Goal: Task Accomplishment & Management: Complete application form

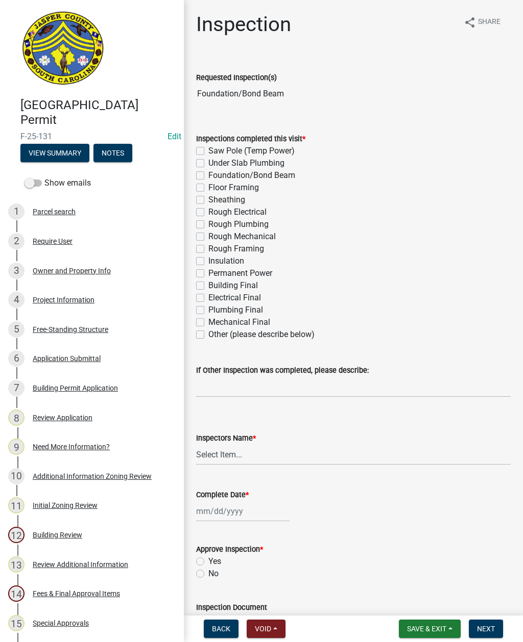
click at [208, 177] on label "Foundation/Bond Beam" at bounding box center [251, 175] width 87 height 12
click at [208, 176] on input "Foundation/Bond Beam" at bounding box center [211, 172] width 7 height 7
checkbox input "true"
checkbox input "false"
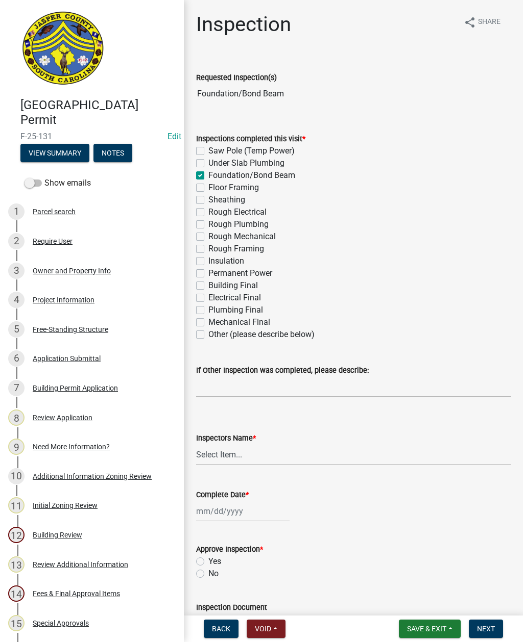
checkbox input "true"
checkbox input "false"
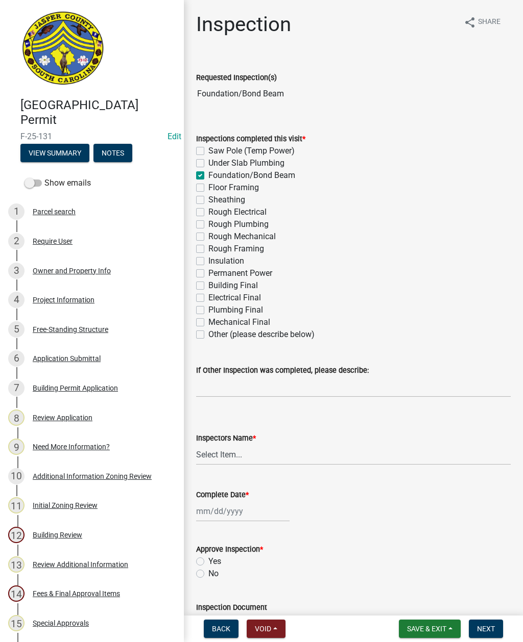
checkbox input "false"
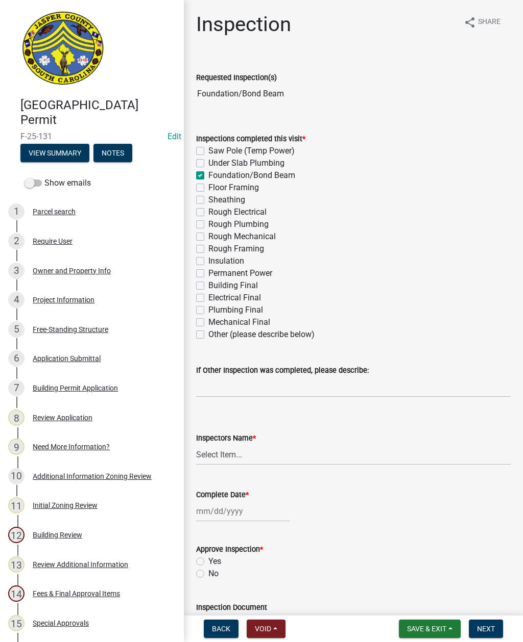
checkbox input "false"
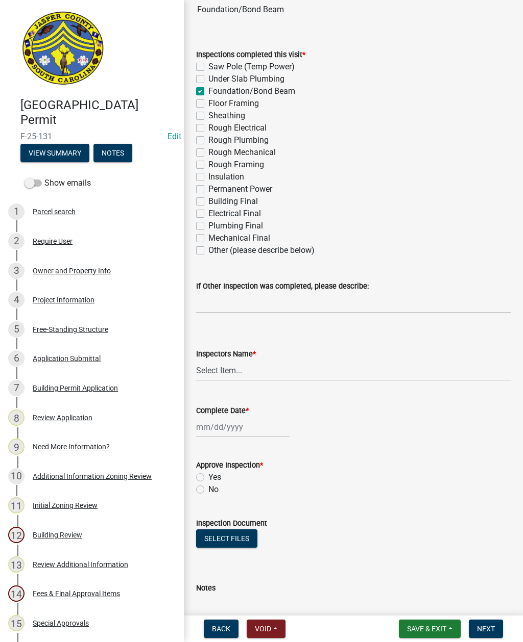
scroll to position [109, 0]
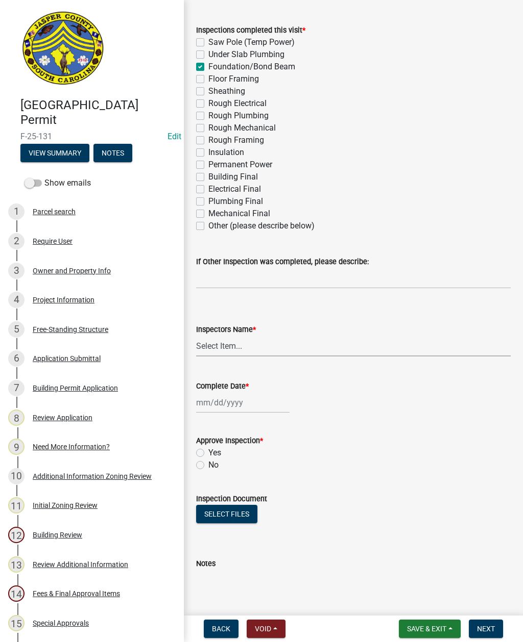
click at [216, 347] on select "Select Item... jcorwin@jaspercounty.gov (John Corwin ) rcampbell (Ryan Campbell)" at bounding box center [353, 346] width 314 height 21
select select "2d9ba1e5-2fdd-4b15-98d0-073dcbeb5880"
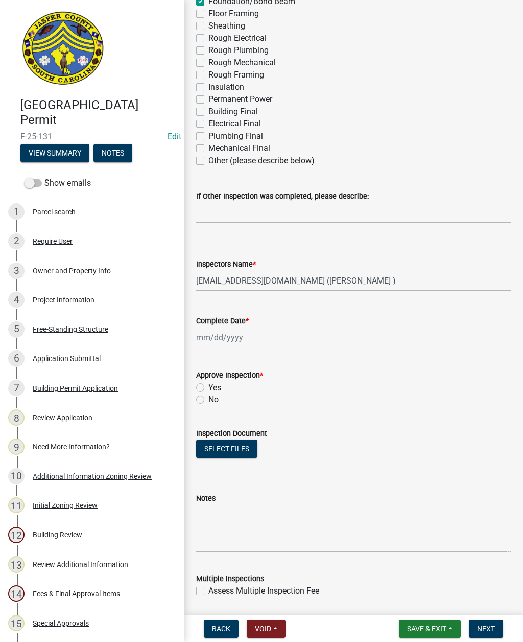
scroll to position [176, 0]
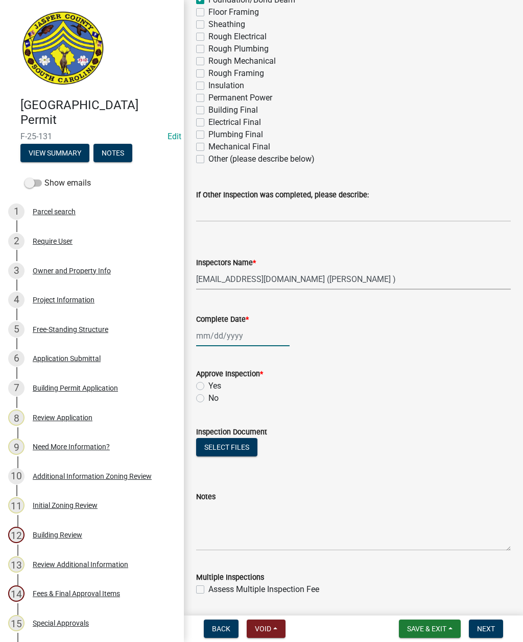
click at [221, 333] on div at bounding box center [242, 336] width 93 height 21
select select "10"
select select "2025"
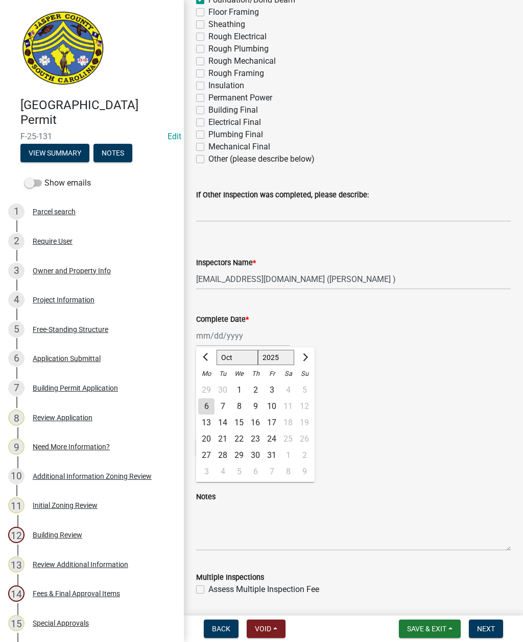
click at [203, 409] on div "6" at bounding box center [206, 407] width 16 height 16
type input "[DATE]"
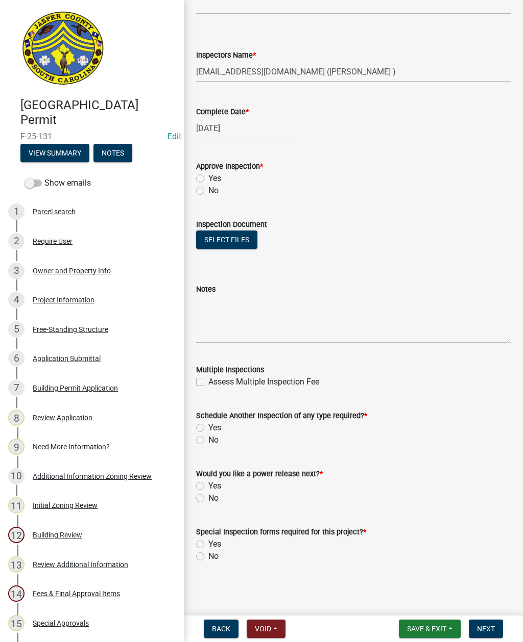
scroll to position [383, 0]
click at [208, 431] on label "Yes" at bounding box center [214, 428] width 13 height 12
click at [208, 429] on input "Yes" at bounding box center [211, 425] width 7 height 7
radio input "true"
click at [208, 501] on label "No" at bounding box center [213, 498] width 10 height 12
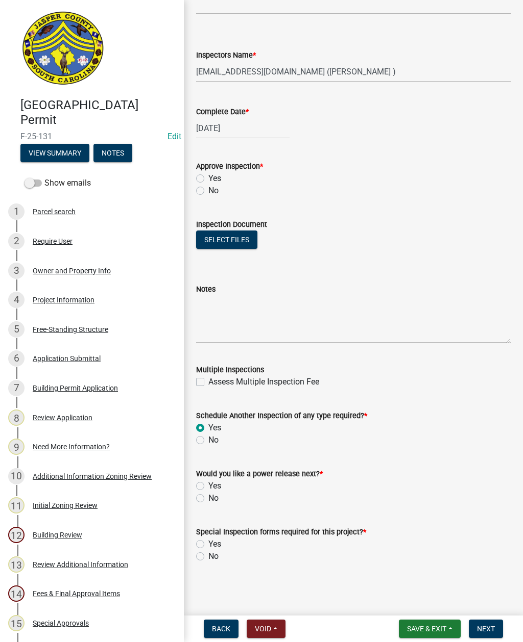
click at [208, 499] on input "No" at bounding box center [211, 495] width 7 height 7
radio input "true"
click at [208, 548] on label "Yes" at bounding box center [214, 544] width 13 height 12
click at [208, 545] on input "Yes" at bounding box center [211, 541] width 7 height 7
radio input "true"
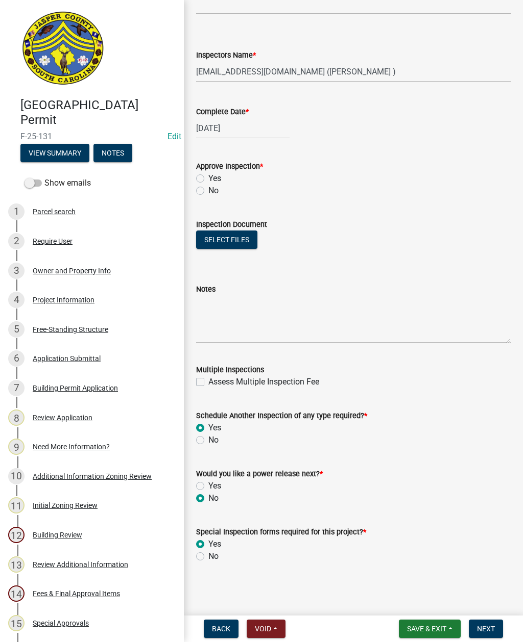
click at [208, 560] on label "No" at bounding box center [213, 557] width 10 height 12
click at [208, 557] on input "No" at bounding box center [211, 554] width 7 height 7
radio input "true"
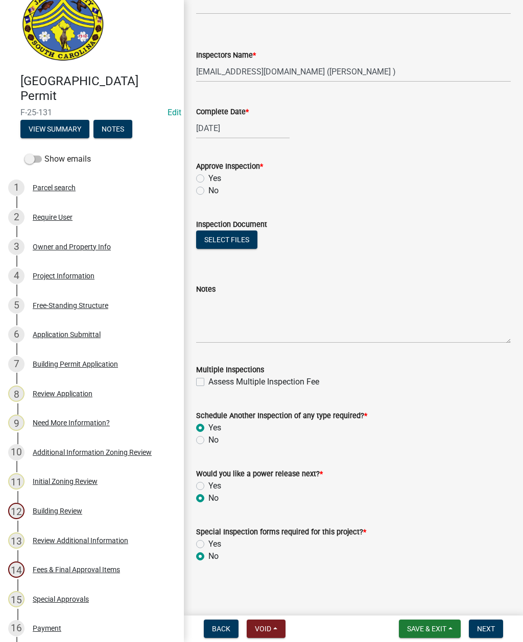
scroll to position [25, 0]
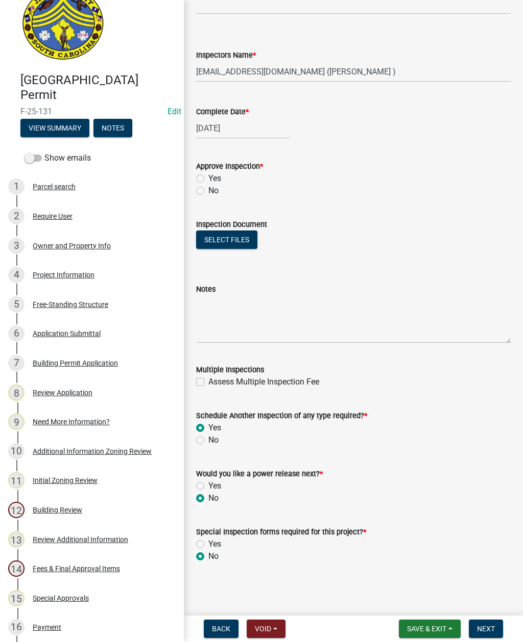
click at [52, 128] on button "View Summary" at bounding box center [54, 128] width 69 height 18
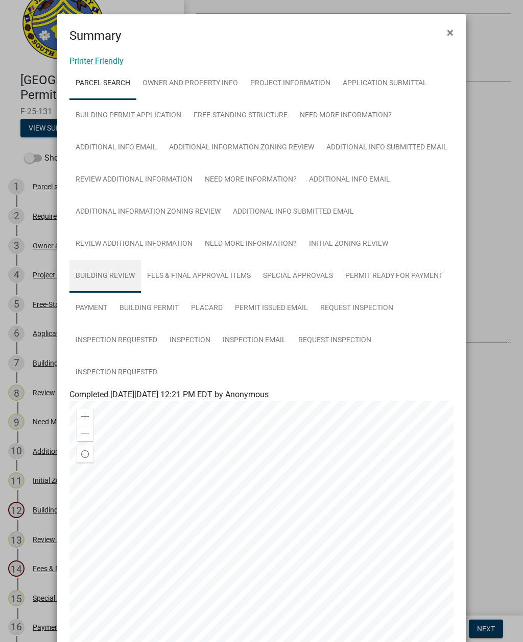
click at [97, 275] on link "Building Review" at bounding box center [104, 276] width 71 height 33
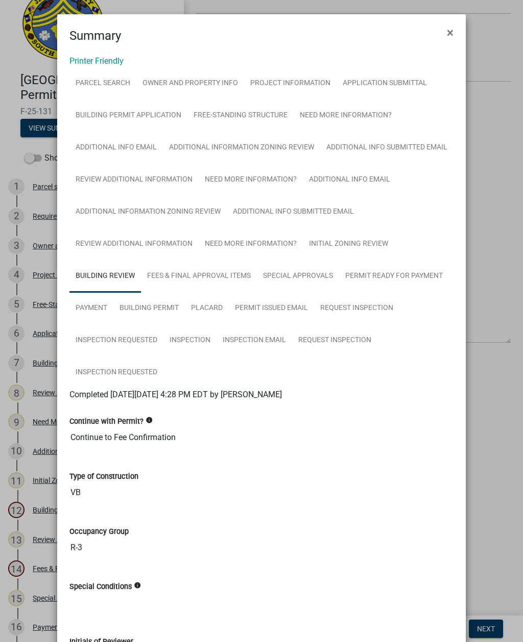
scroll to position [0, 0]
click at [292, 83] on link "Project Information" at bounding box center [290, 83] width 92 height 33
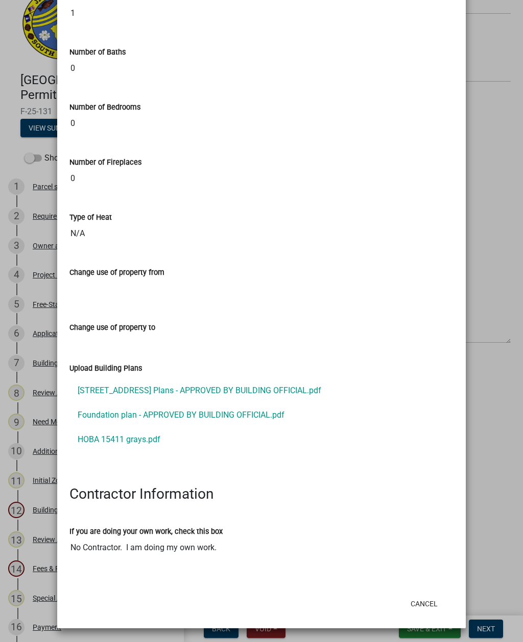
scroll to position [721, 0]
click at [257, 420] on link "Foundation plan - APPROVED BY BUILDING OFFICIAL.pdf" at bounding box center [261, 416] width 384 height 24
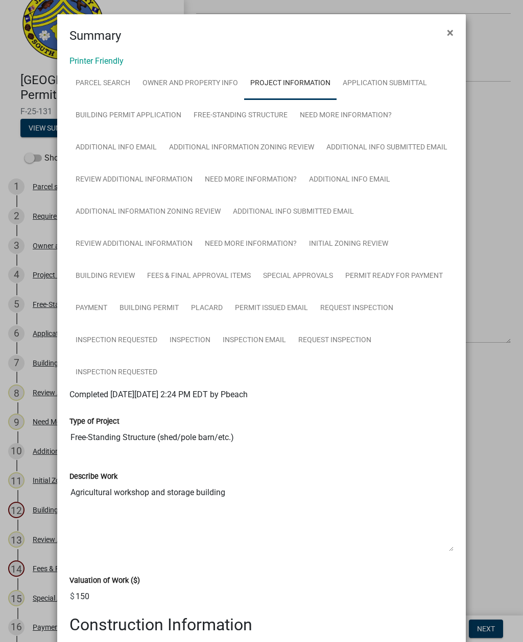
scroll to position [0, 0]
click at [451, 33] on span "×" at bounding box center [449, 33] width 7 height 14
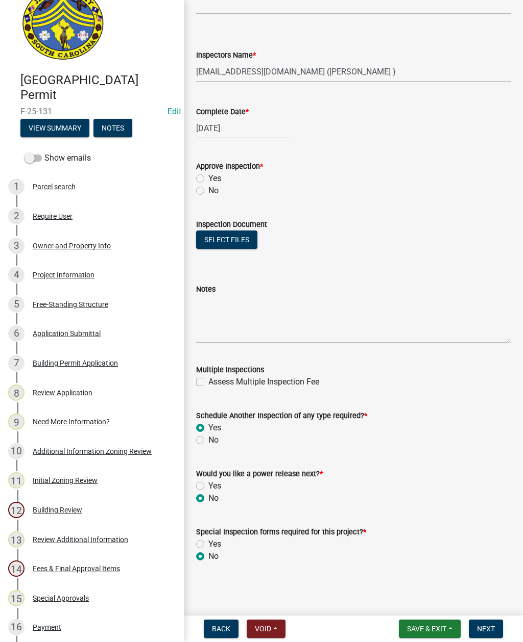
click at [208, 176] on label "Yes" at bounding box center [214, 178] width 13 height 12
click at [208, 176] on input "Yes" at bounding box center [211, 175] width 7 height 7
radio input "true"
click at [477, 630] on span "Next" at bounding box center [486, 629] width 18 height 8
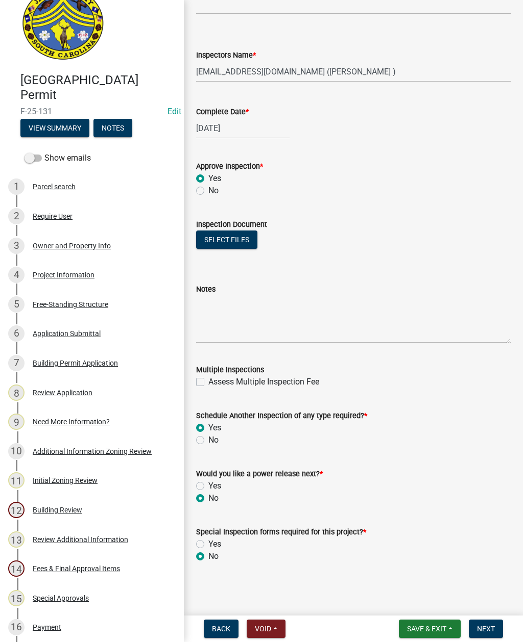
scroll to position [0, 0]
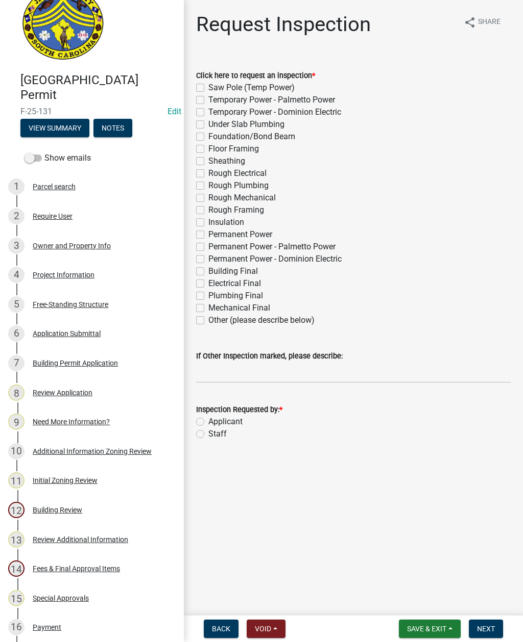
click at [429, 628] on span "Save & Exit" at bounding box center [426, 629] width 39 height 8
click at [416, 603] on button "Save & Exit" at bounding box center [420, 602] width 82 height 24
